Goal: Use online tool/utility: Utilize a website feature to perform a specific function

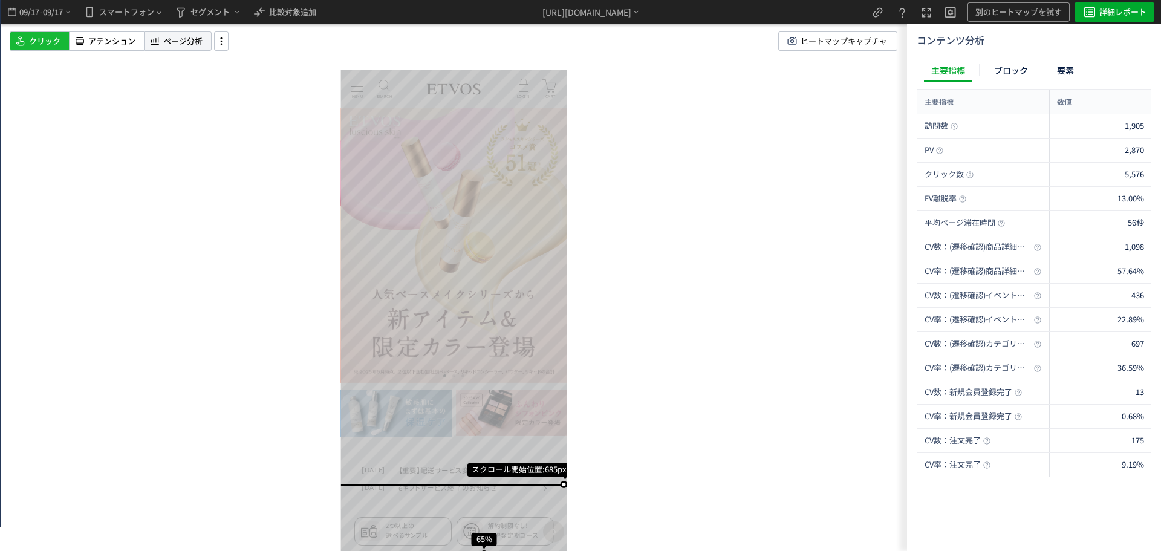
click at [177, 42] on span "ページ分析" at bounding box center [182, 41] width 39 height 11
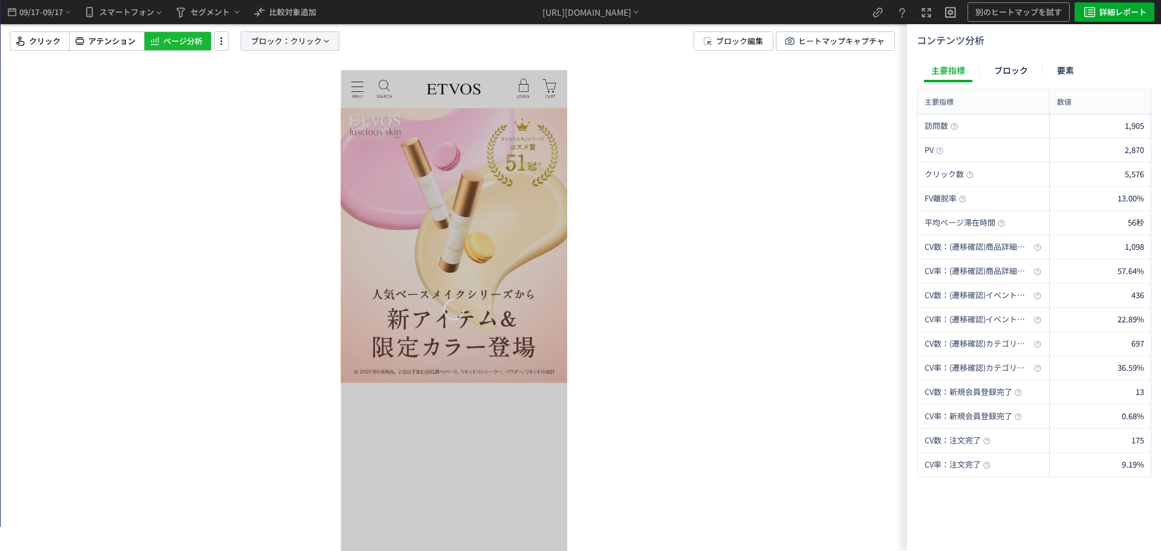
click at [292, 42] on span "クリック" at bounding box center [305, 41] width 31 height 18
click at [252, 108] on span "要素" at bounding box center [247, 103] width 18 height 11
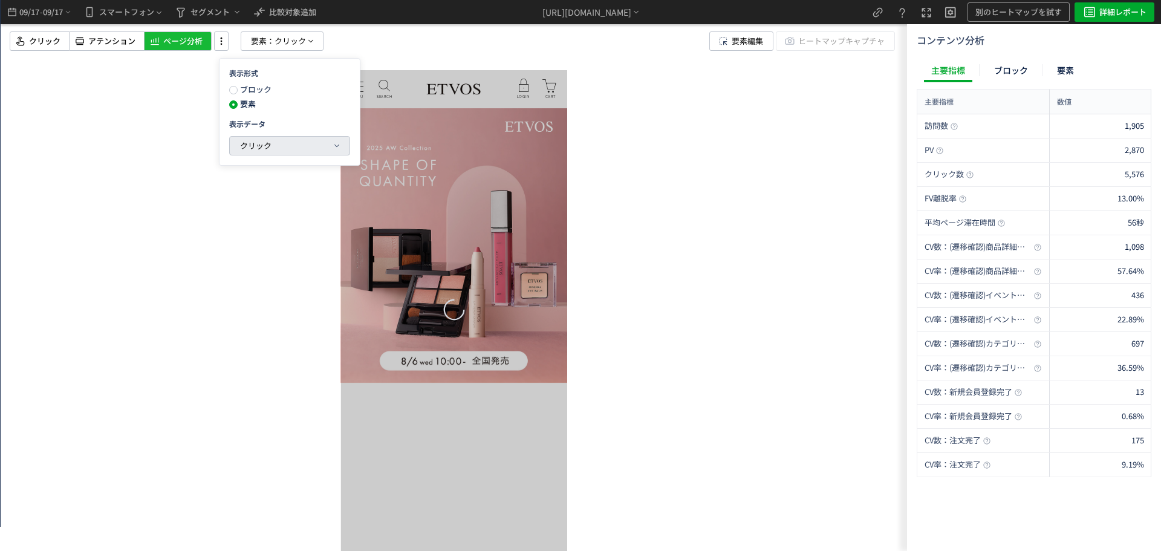
click at [256, 144] on span "クリック" at bounding box center [255, 145] width 31 height 11
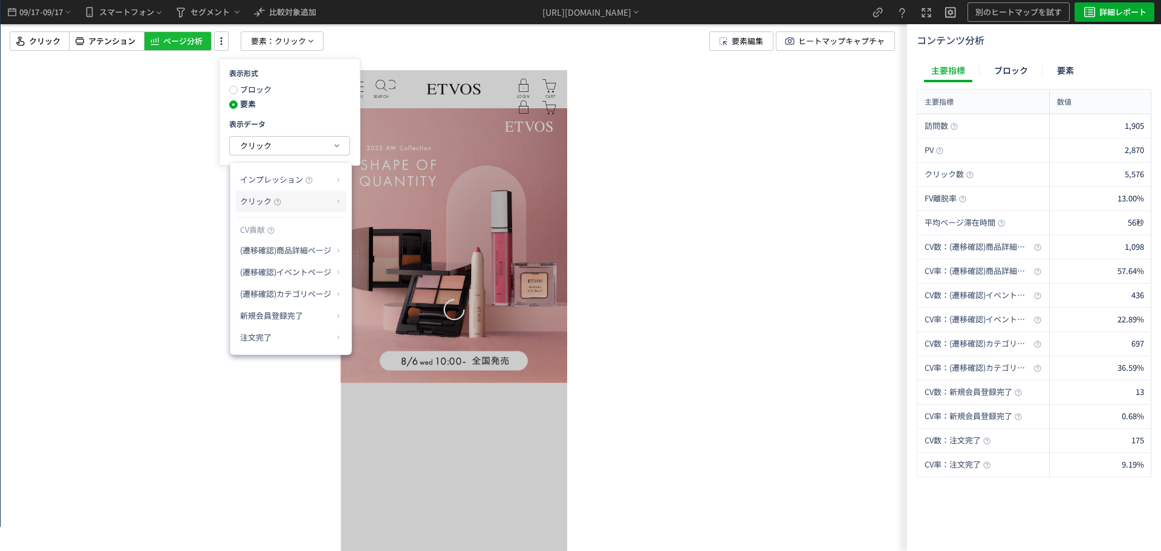
click at [288, 203] on p "クリック" at bounding box center [286, 201] width 92 height 21
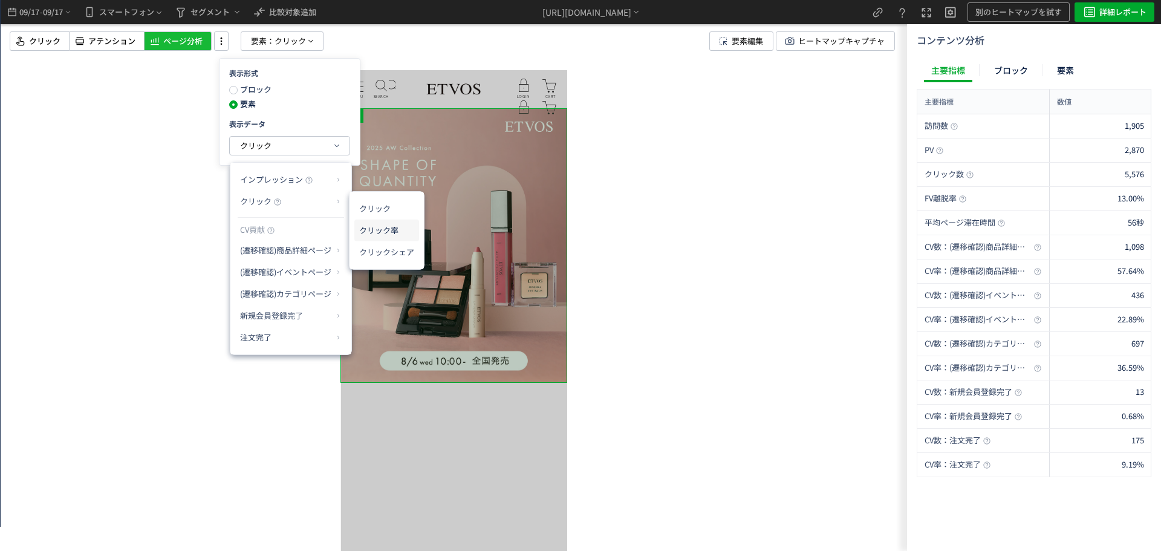
click at [377, 230] on li "クリック率" at bounding box center [386, 230] width 65 height 22
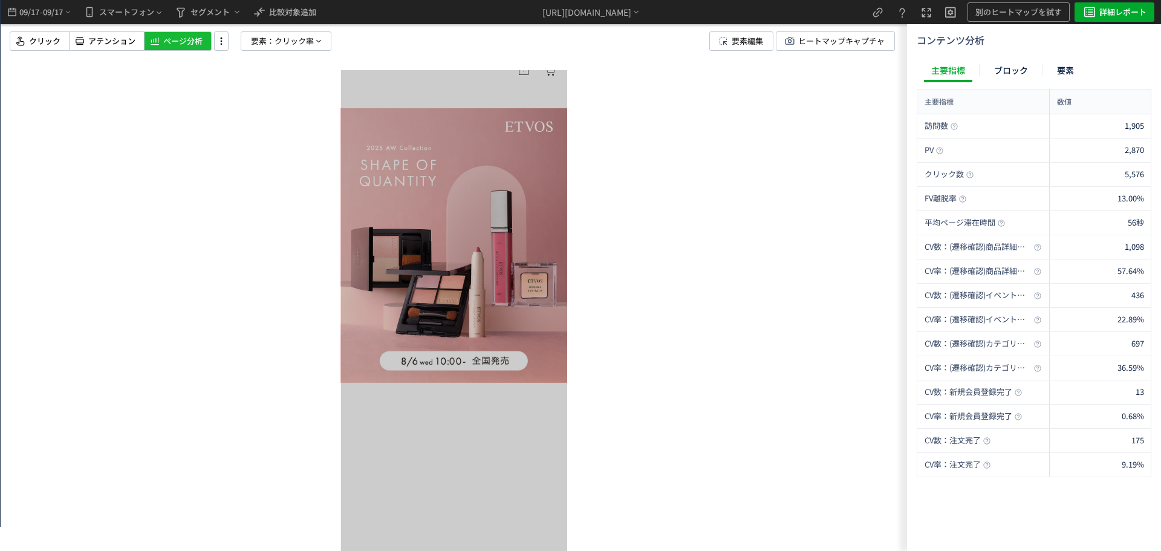
scroll to position [302, 0]
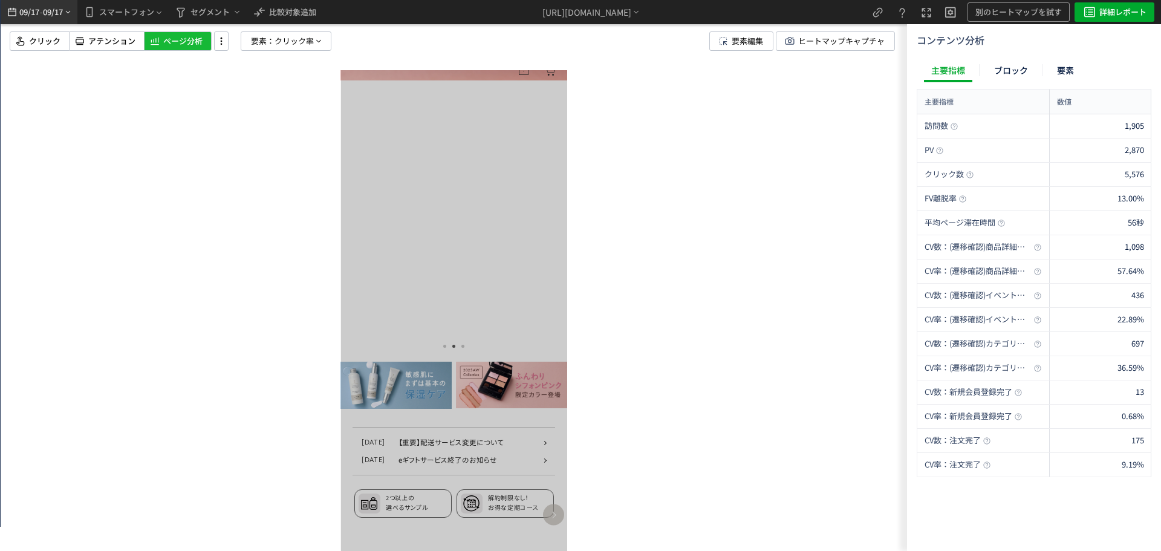
click at [36, 8] on span "09/17" at bounding box center [29, 12] width 21 height 24
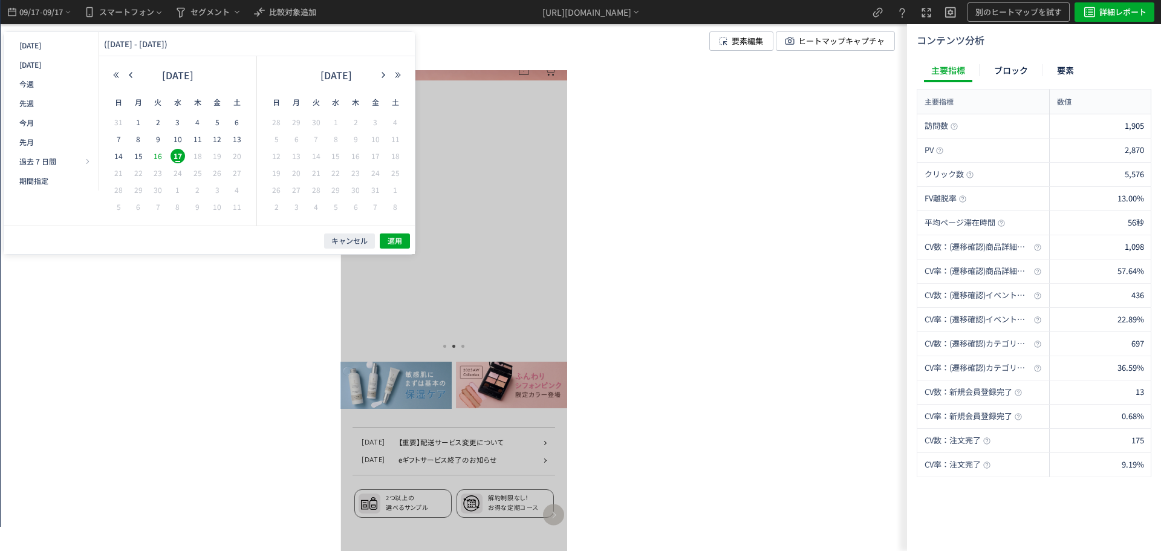
click at [157, 160] on span "16" at bounding box center [158, 156] width 15 height 15
click at [192, 140] on span "11" at bounding box center [197, 139] width 15 height 15
click at [400, 248] on div "キャンセル 適用" at bounding box center [209, 239] width 411 height 28
click at [219, 138] on span "12" at bounding box center [217, 139] width 15 height 15
click at [157, 157] on span "16" at bounding box center [158, 156] width 15 height 15
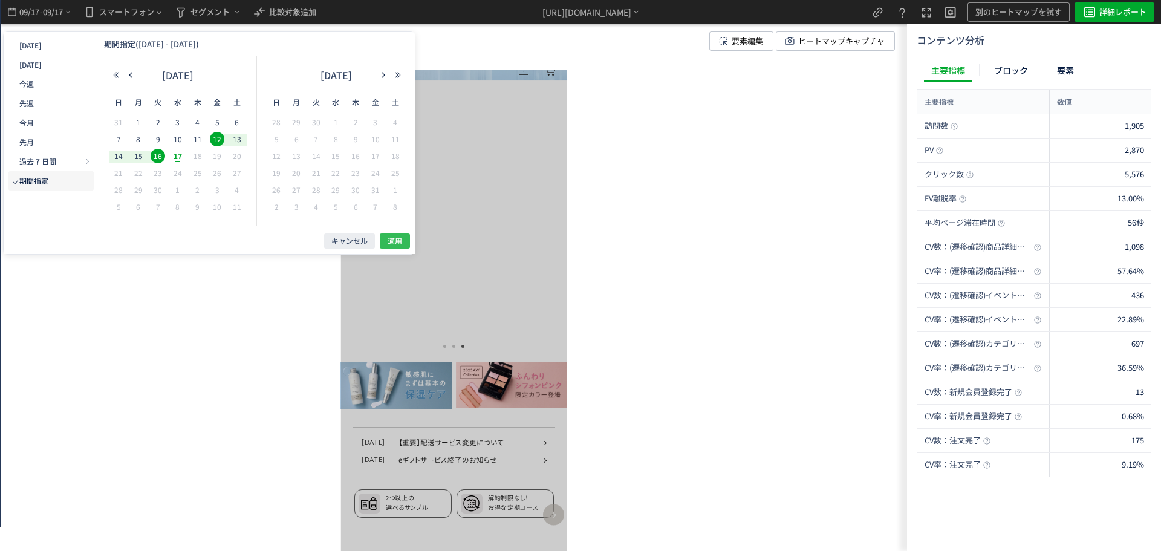
click at [388, 235] on button "適用" at bounding box center [395, 240] width 30 height 15
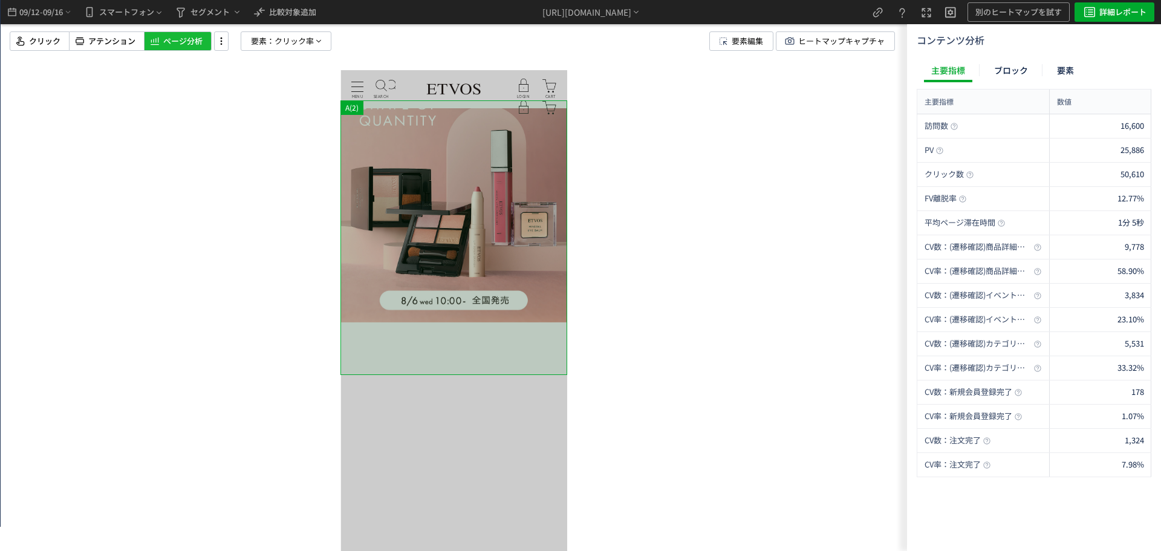
scroll to position [0, 0]
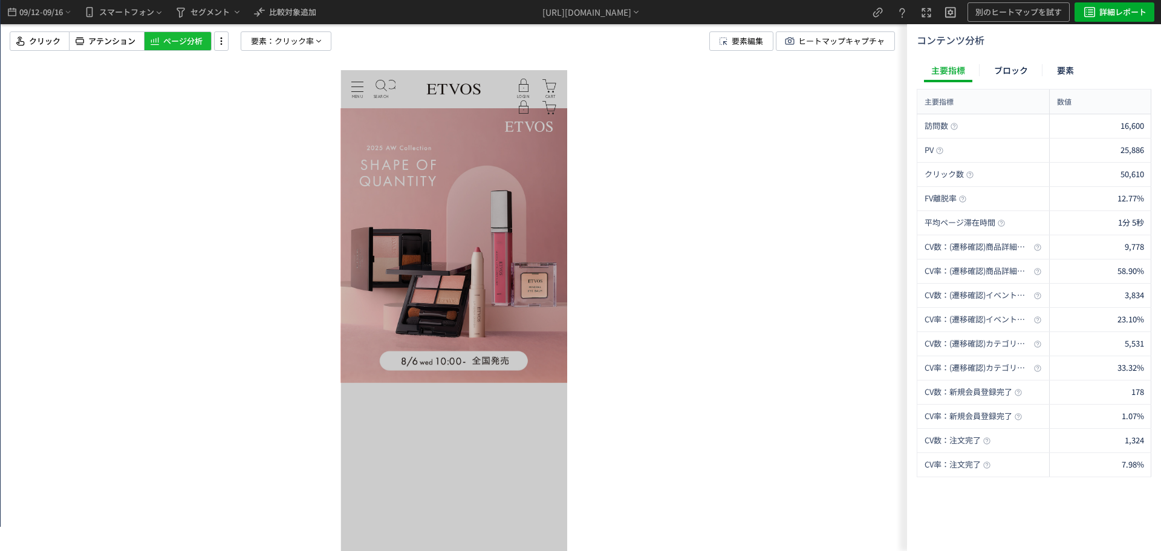
click at [39, 116] on div at bounding box center [454, 275] width 906 height 551
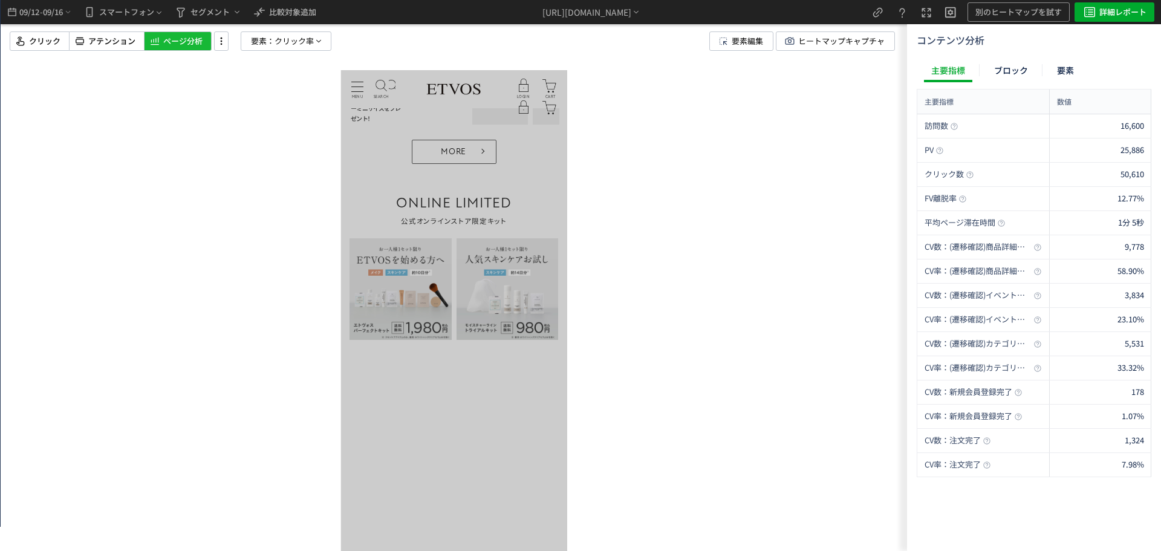
scroll to position [907, 0]
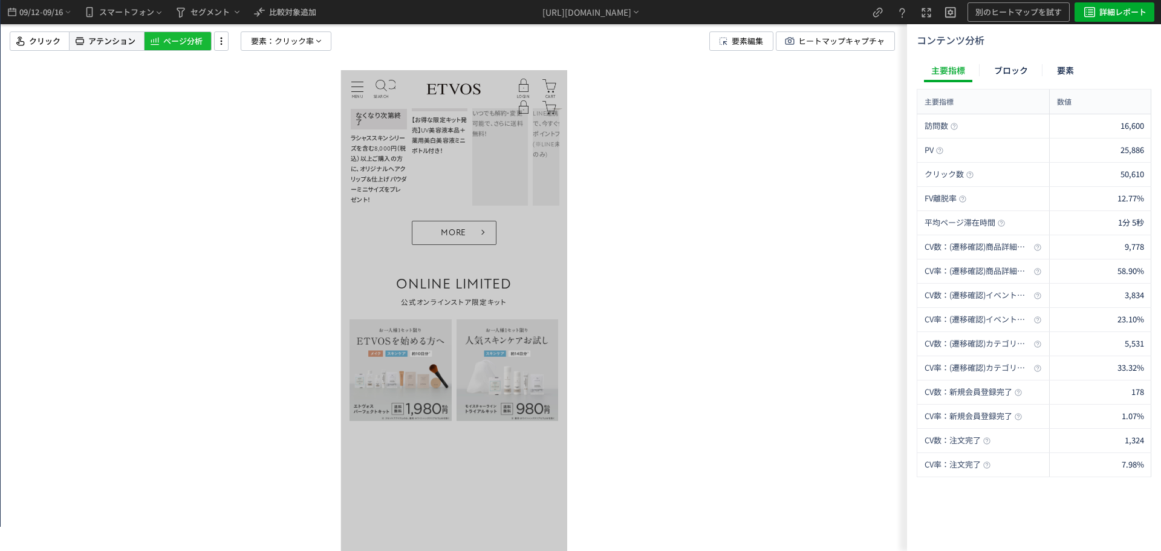
click at [122, 42] on span "アテンション" at bounding box center [111, 41] width 47 height 11
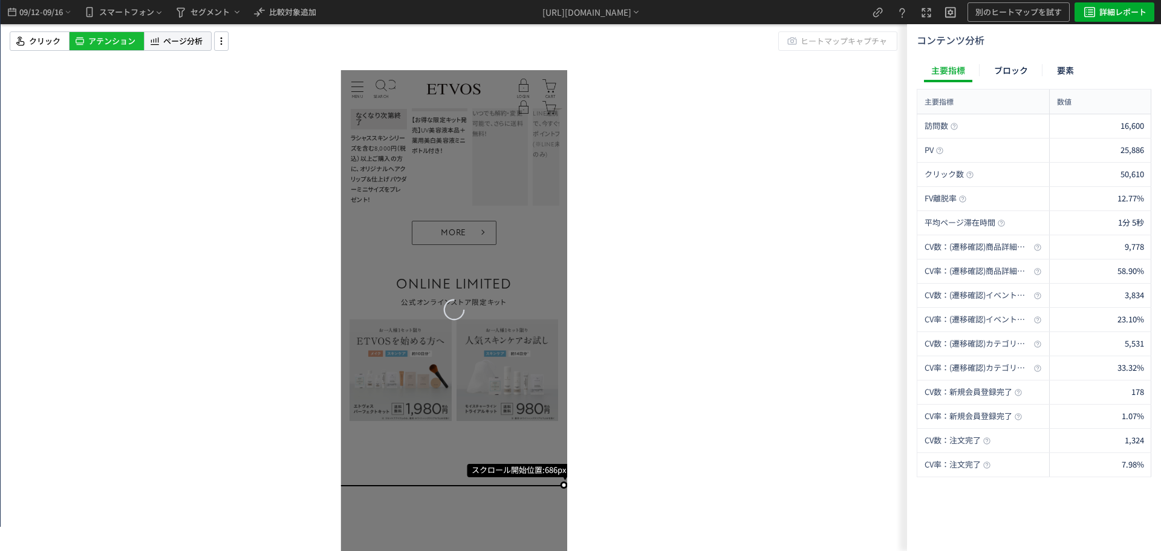
click at [195, 42] on span "ページ分析" at bounding box center [182, 41] width 39 height 11
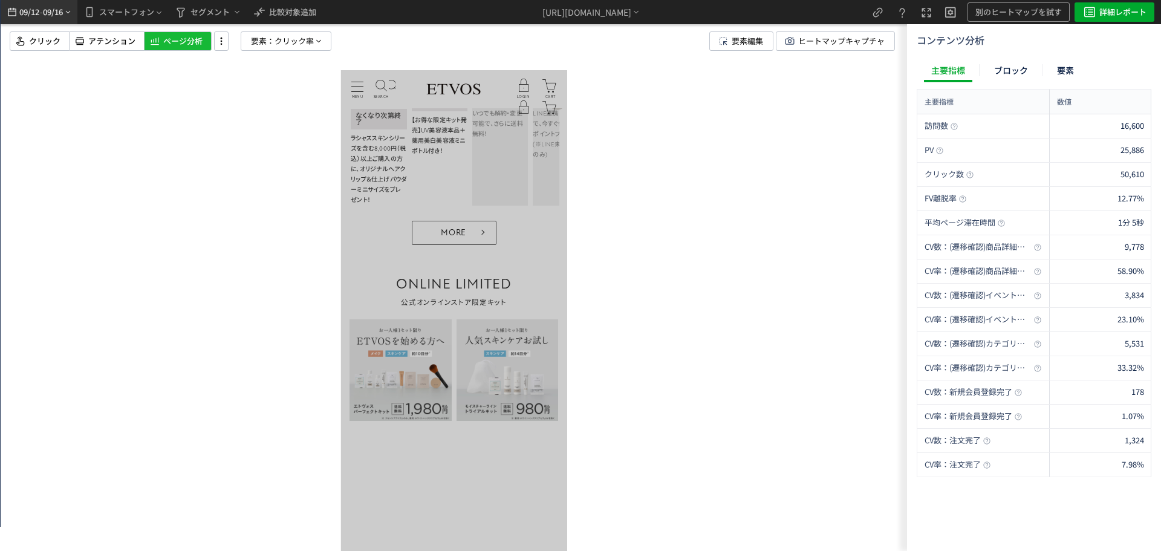
click at [54, 14] on span "09/16" at bounding box center [53, 12] width 21 height 24
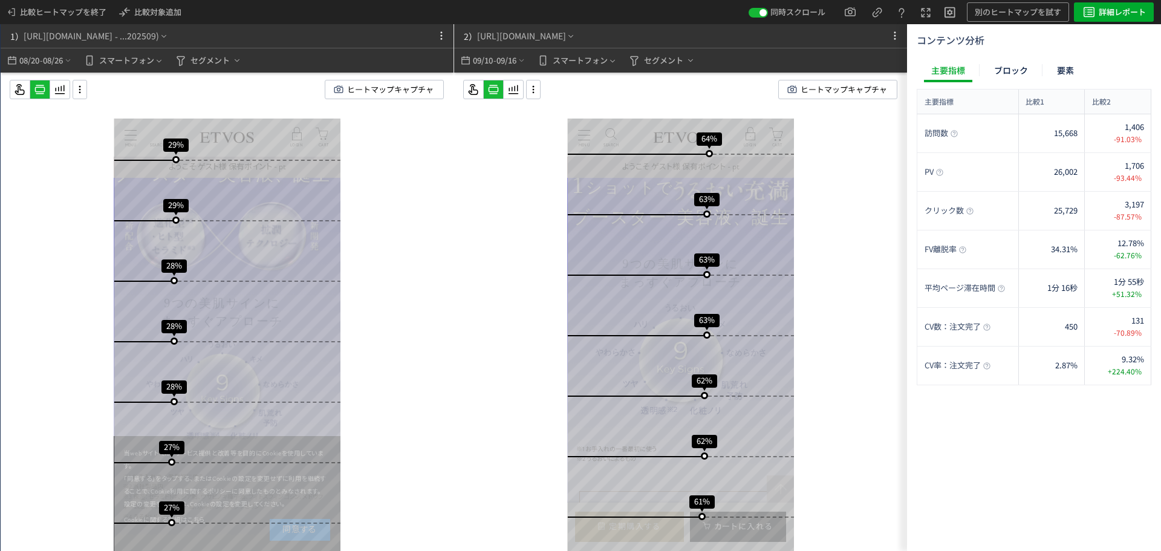
scroll to position [967, 0]
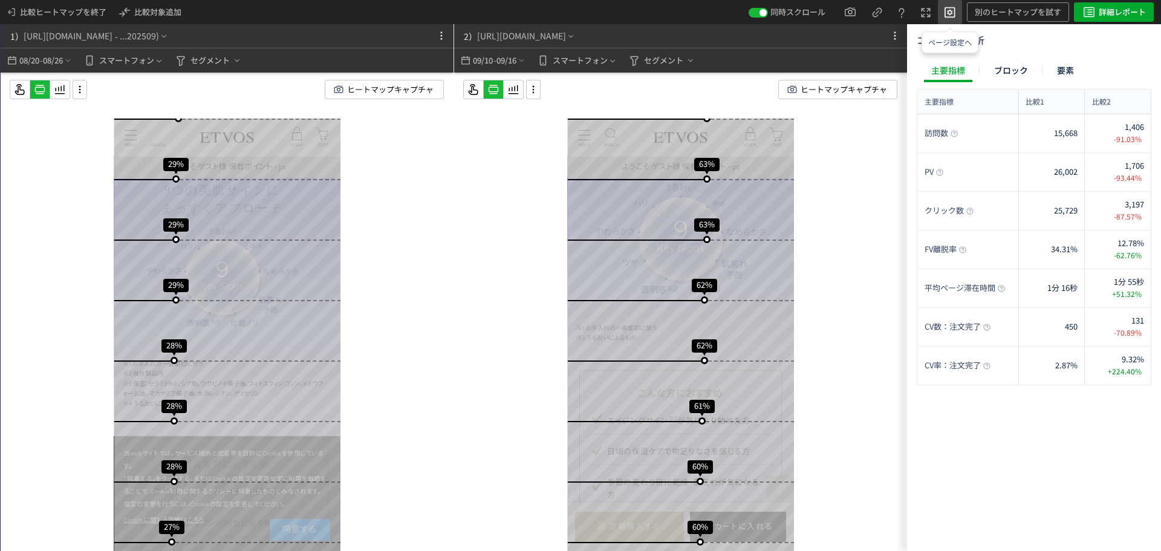
click at [944, 6] on icon at bounding box center [949, 11] width 15 height 15
click at [880, 141] on div "スクロール開始位置:683px スクロール到達率 79% スクロール到達率 75% スクロール到達率 73% スクロール到達率 71% スクロール到達率 69…" at bounding box center [680, 336] width 453 height 527
click at [929, 15] on icon at bounding box center [925, 12] width 15 height 15
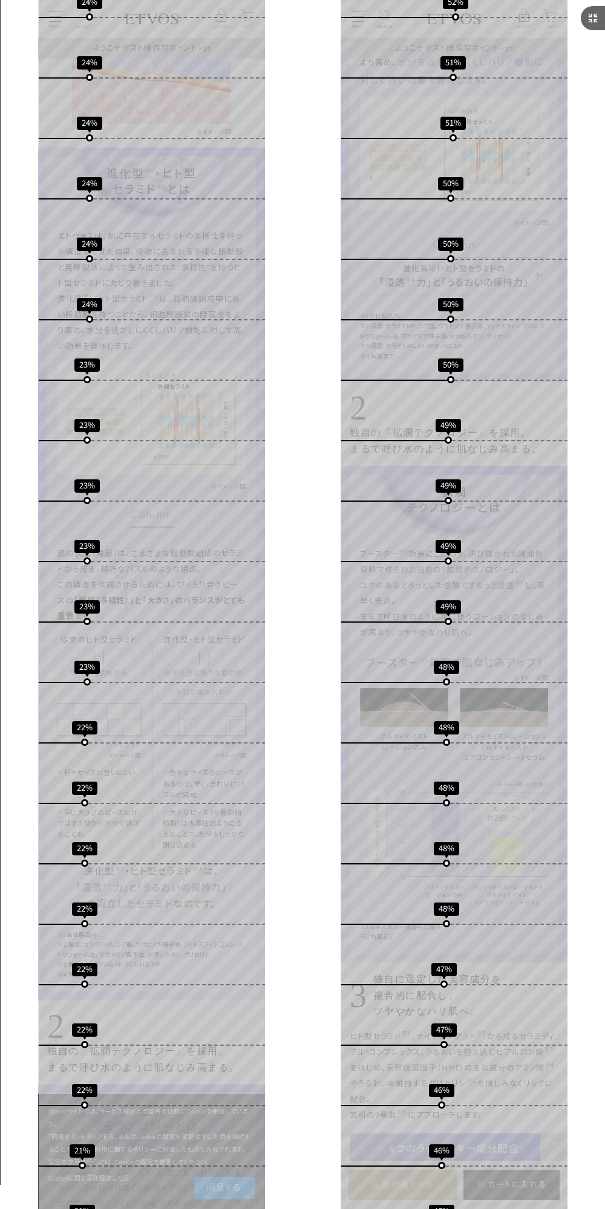
click at [594, 17] on use at bounding box center [592, 17] width 9 height 9
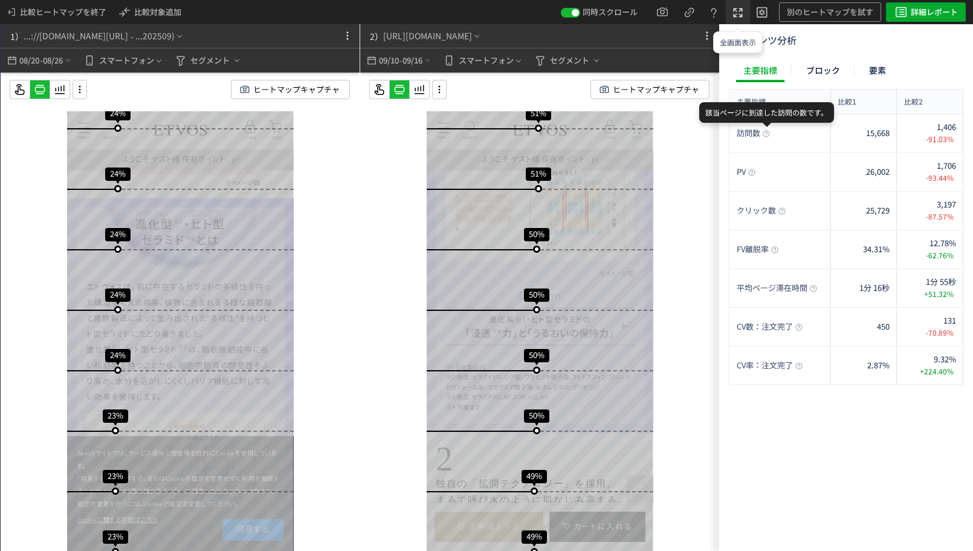
click at [737, 18] on icon at bounding box center [738, 12] width 15 height 15
